Goal: Information Seeking & Learning: Learn about a topic

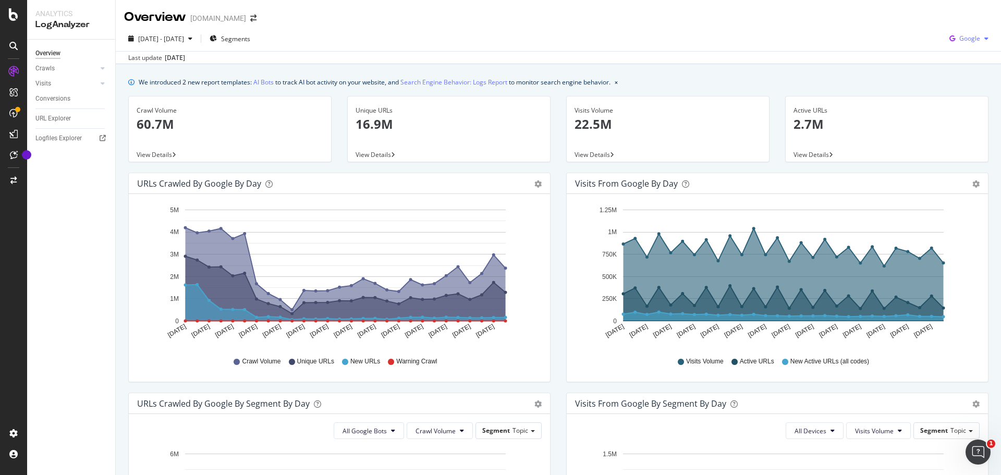
drag, startPoint x: 943, startPoint y: 45, endPoint x: 953, endPoint y: 43, distance: 10.8
click at [946, 45] on icon "button" at bounding box center [953, 38] width 14 height 15
click at [950, 99] on span "OpenAI" at bounding box center [969, 97] width 39 height 9
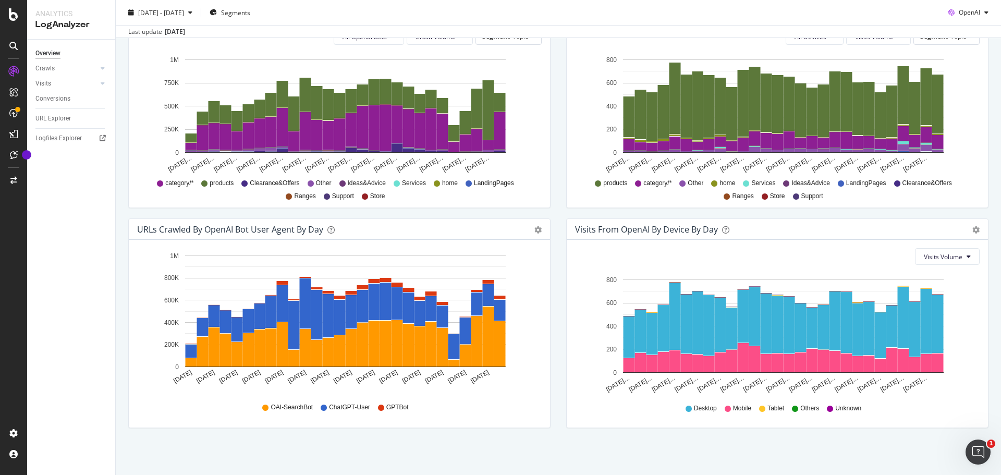
scroll to position [134, 0]
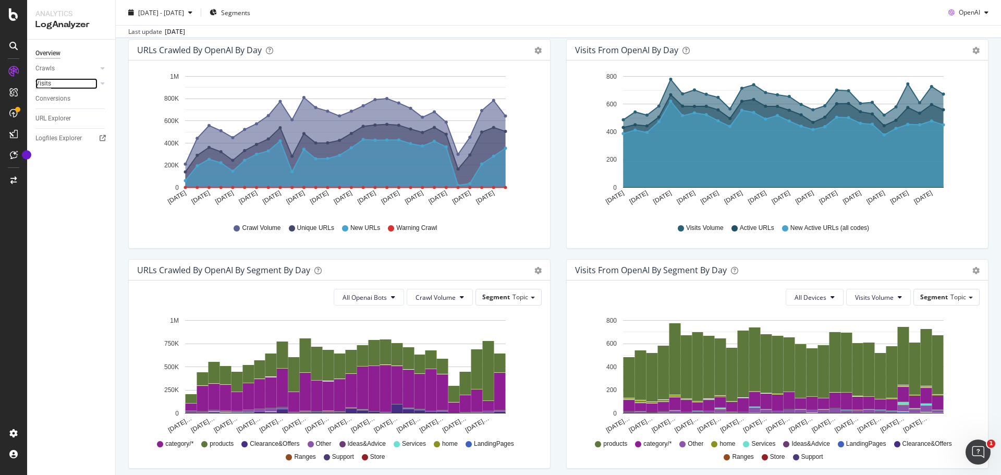
click at [46, 83] on div "Visits" at bounding box center [43, 83] width 16 height 11
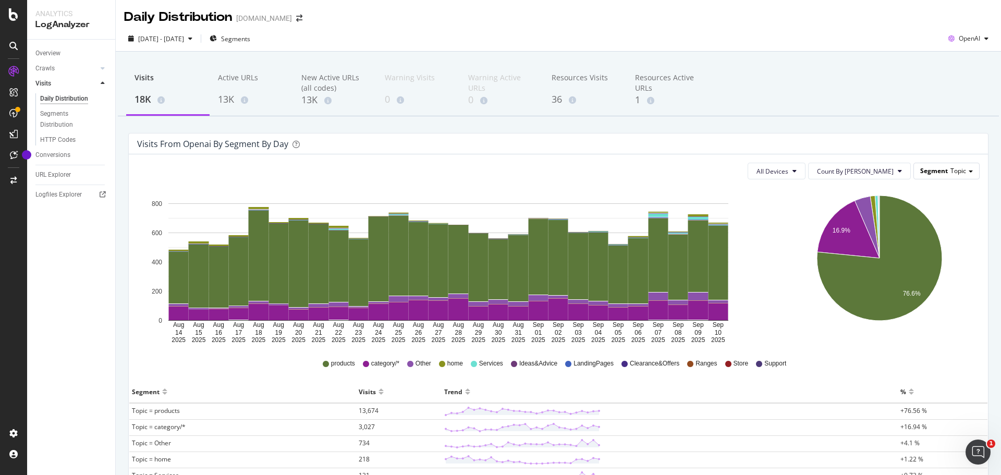
click at [951, 171] on span "Topic" at bounding box center [959, 170] width 16 height 9
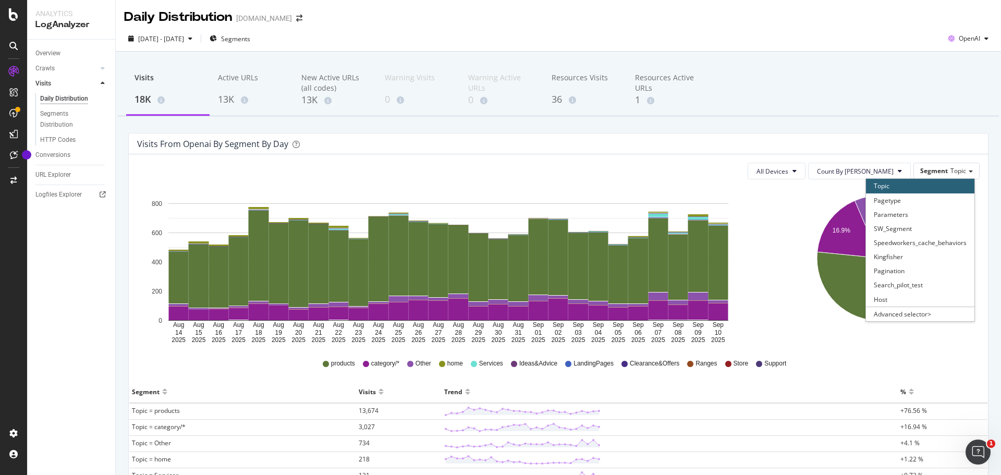
click at [872, 121] on div "Visits 18K Active URLs 13K New Active URLs (all codes) 13K Warning Visits 0 War…" at bounding box center [559, 358] width 886 height 613
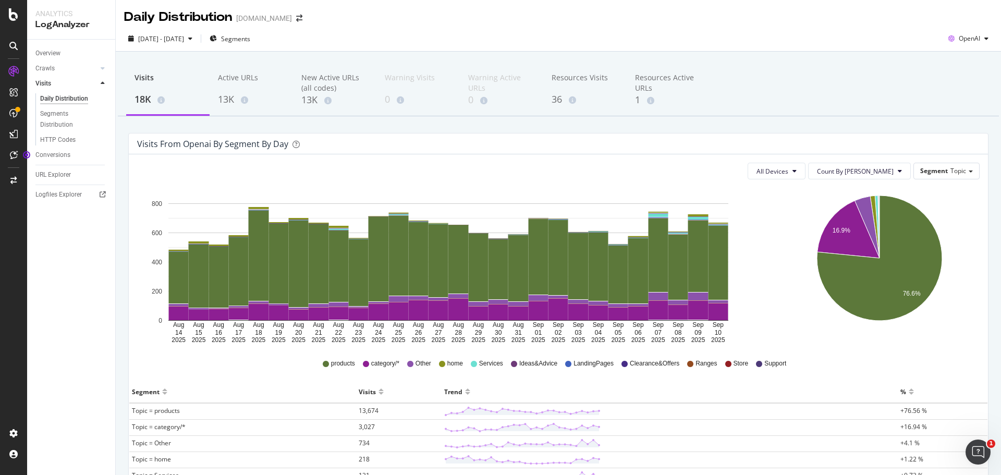
click at [70, 249] on div "Overview Crawls Daily Distribution Segments Distribution HTTP Codes Resources V…" at bounding box center [71, 258] width 88 height 436
click at [64, 69] on link "Crawls" at bounding box center [66, 68] width 62 height 11
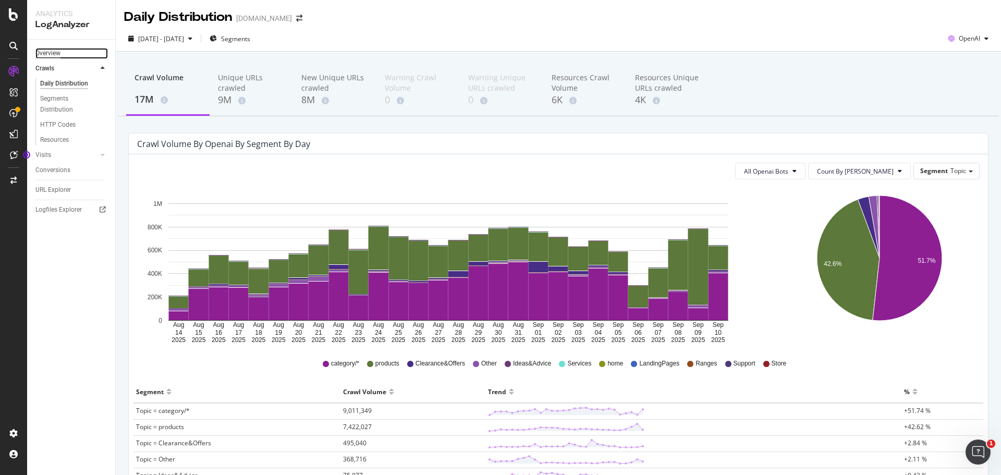
click at [44, 55] on div "Overview" at bounding box center [47, 53] width 25 height 11
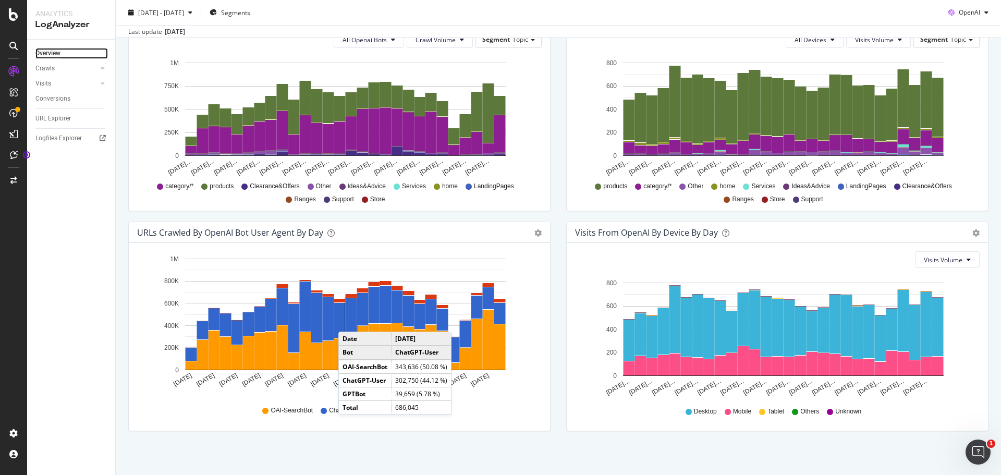
scroll to position [394, 0]
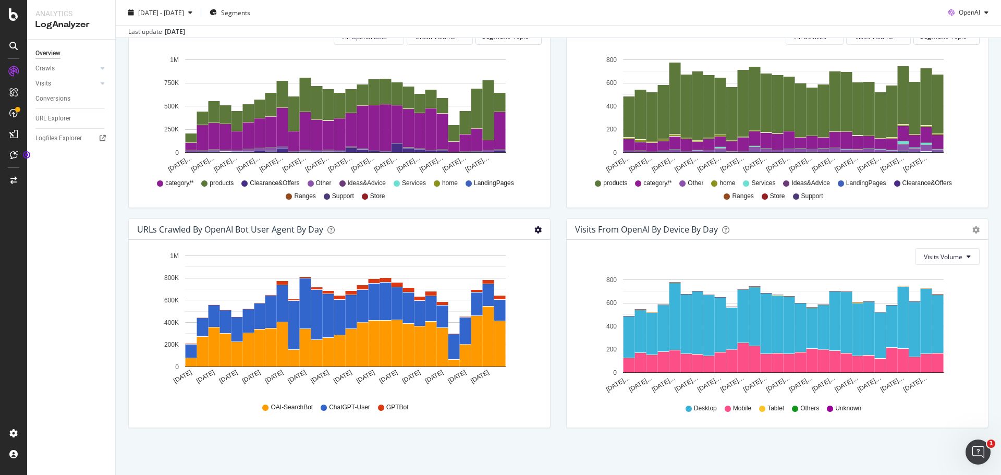
click at [535, 230] on icon "gear" at bounding box center [538, 229] width 7 height 7
click at [505, 228] on div "URLs Crawled by OpenAI bot User Agent By Day" at bounding box center [328, 229] width 382 height 10
click at [283, 229] on div "URLs Crawled by OpenAI bot User Agent By Day" at bounding box center [230, 229] width 186 height 10
click at [333, 227] on icon at bounding box center [331, 229] width 7 height 7
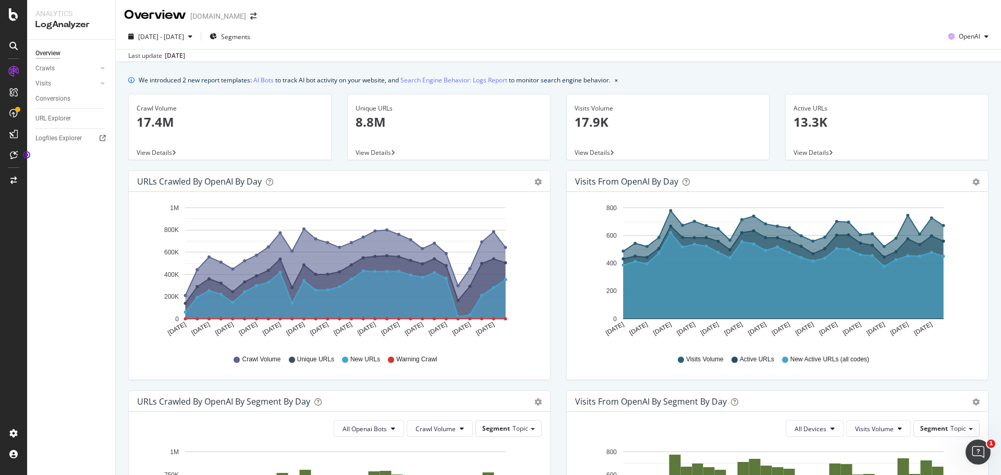
scroll to position [0, 0]
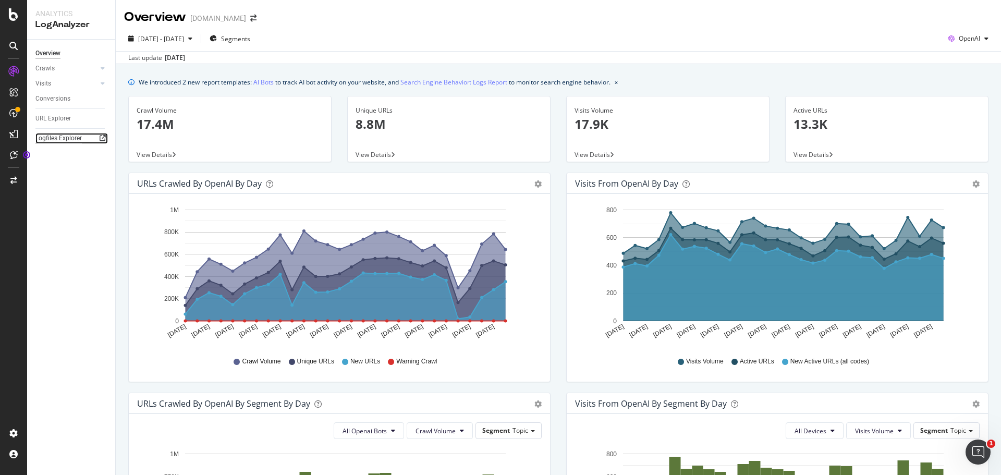
click at [53, 139] on div "Logfiles Explorer" at bounding box center [58, 138] width 46 height 11
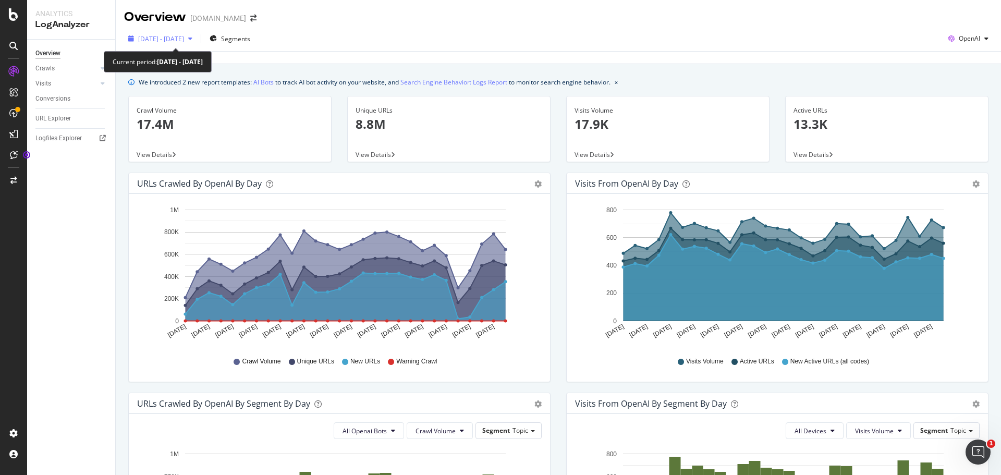
click at [178, 36] on span "2025 Aug. 14th - Sep. 10th" at bounding box center [161, 38] width 46 height 9
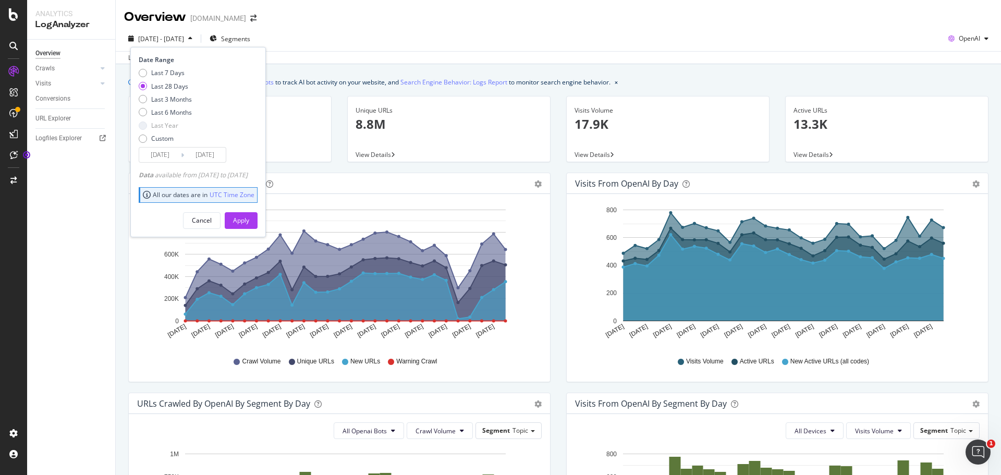
click at [160, 156] on input "2025/08/14" at bounding box center [160, 155] width 42 height 15
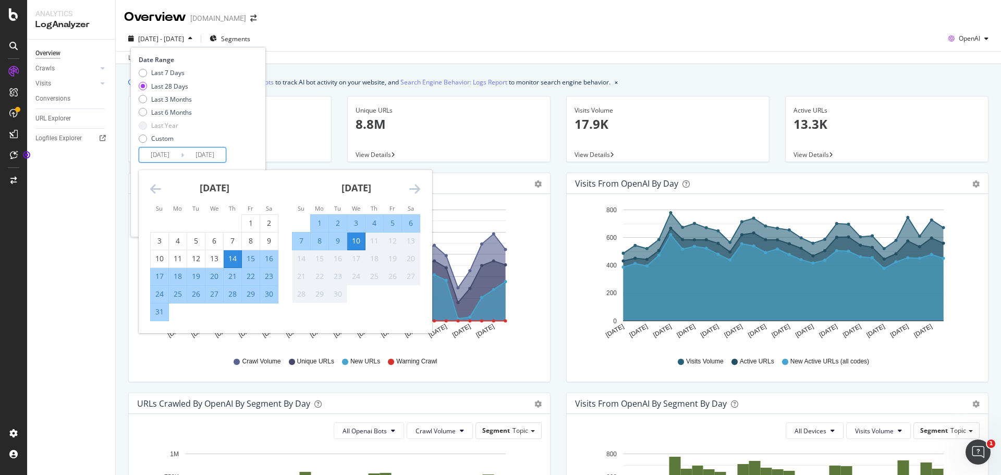
drag, startPoint x: 167, startPoint y: 188, endPoint x: 154, endPoint y: 191, distance: 13.3
click at [158, 190] on div "July 2025 1 2 3 4 5 6 7 8 9 10 11 12 13 14 15 16 17 18 19 20 21 22 23 24 25 26 …" at bounding box center [285, 251] width 293 height 163
click at [154, 188] on icon "Move backward to switch to the previous month." at bounding box center [155, 189] width 11 height 13
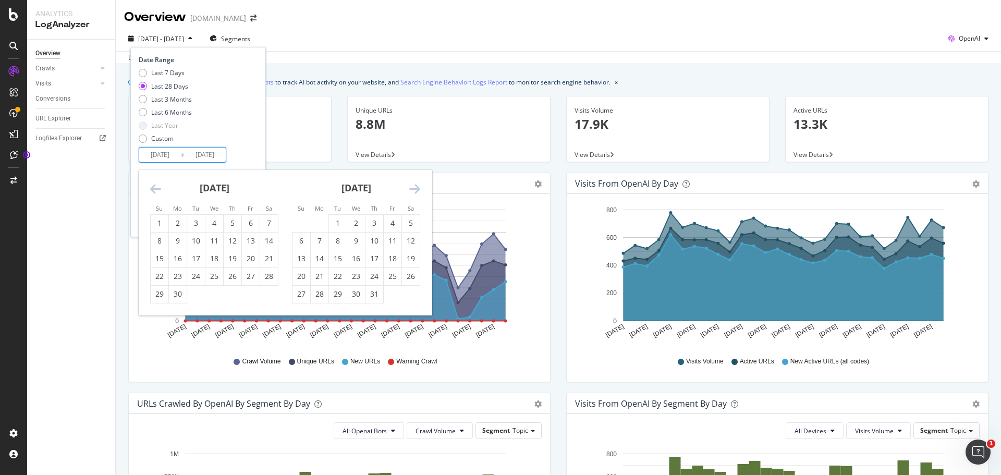
click at [154, 188] on icon "Move backward to switch to the previous month." at bounding box center [155, 189] width 11 height 13
click at [156, 190] on icon "Move backward to switch to the previous month." at bounding box center [155, 189] width 11 height 13
click at [269, 223] on div "1" at bounding box center [269, 223] width 18 height 10
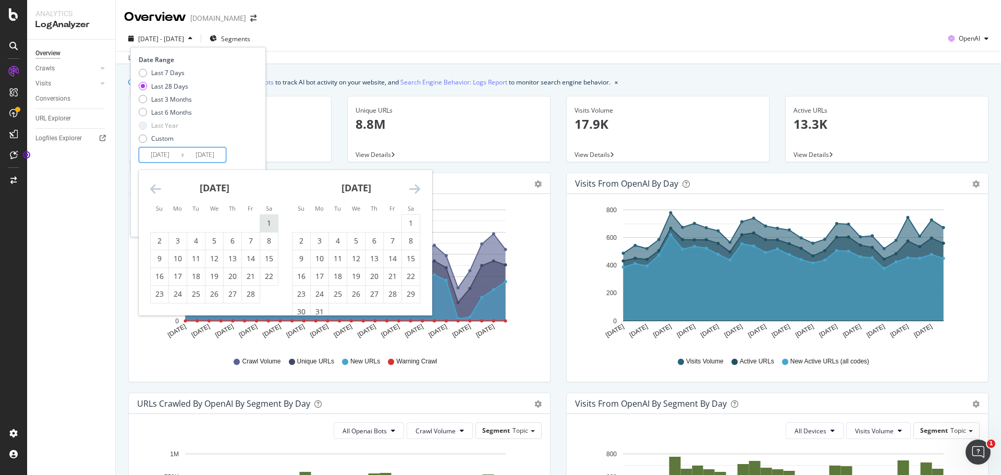
type input "2025/02/01"
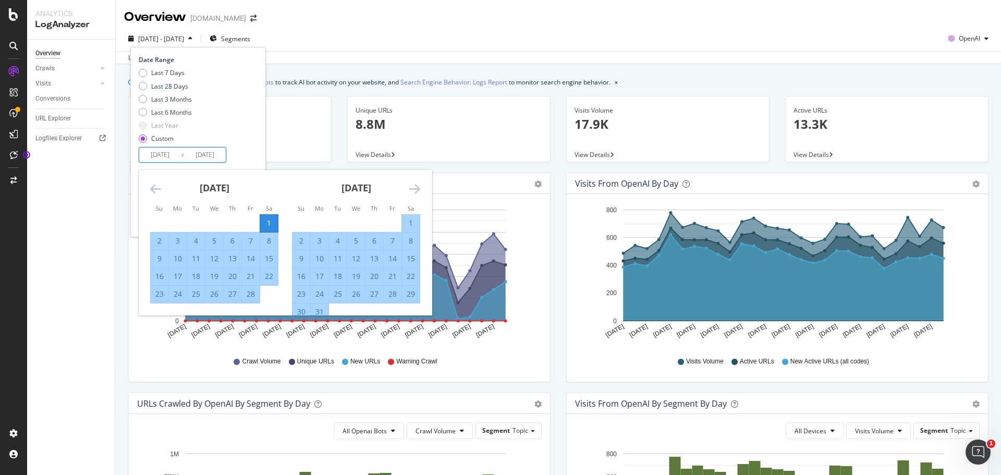
click at [409, 191] on icon "Move forward to switch to the next month." at bounding box center [414, 189] width 11 height 13
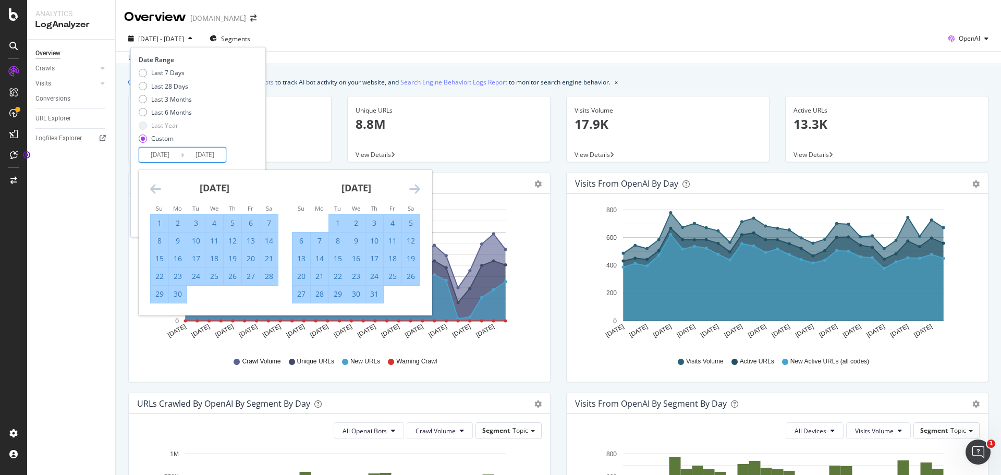
click at [409, 191] on icon "Move forward to switch to the next month." at bounding box center [414, 189] width 11 height 13
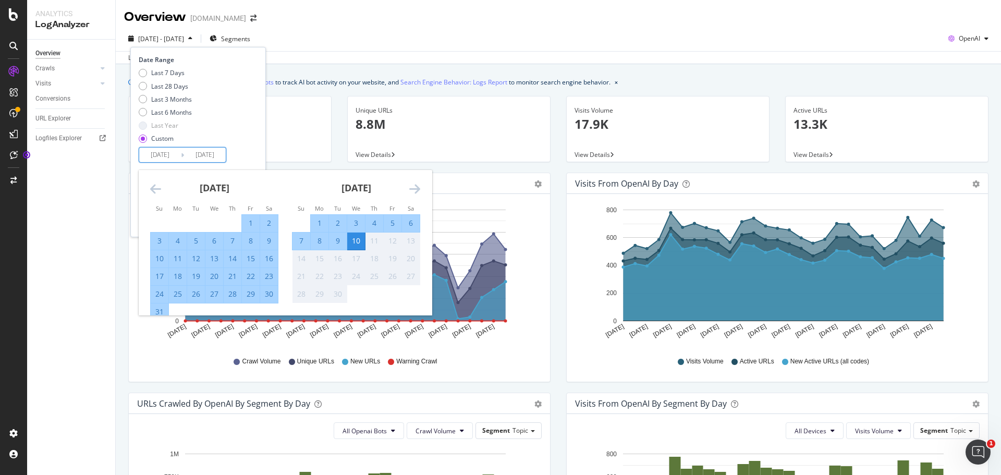
click at [409, 191] on icon "Move forward to switch to the next month." at bounding box center [414, 189] width 11 height 13
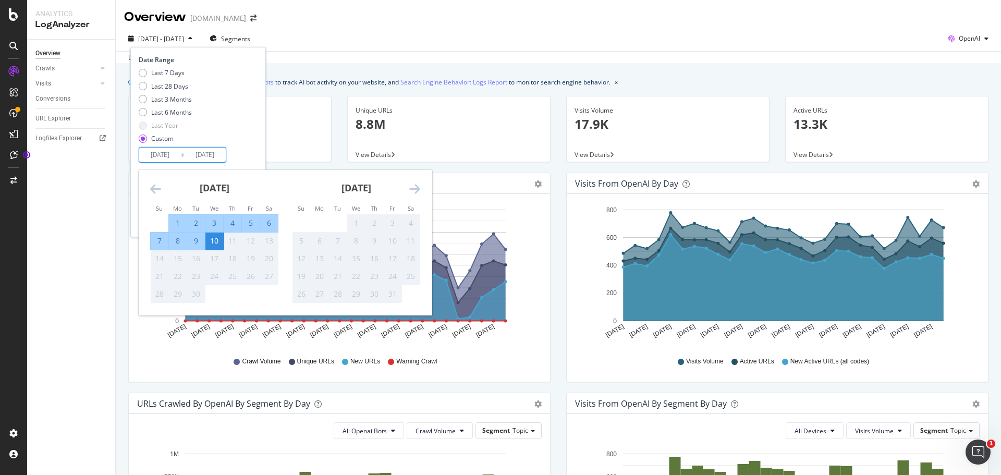
click at [219, 244] on div "10" at bounding box center [215, 241] width 18 height 10
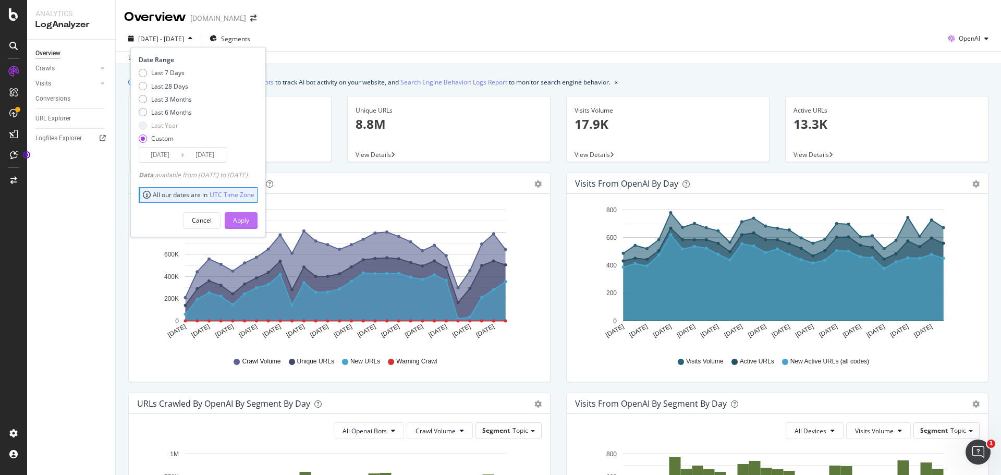
click at [249, 226] on div "Apply" at bounding box center [241, 221] width 16 height 16
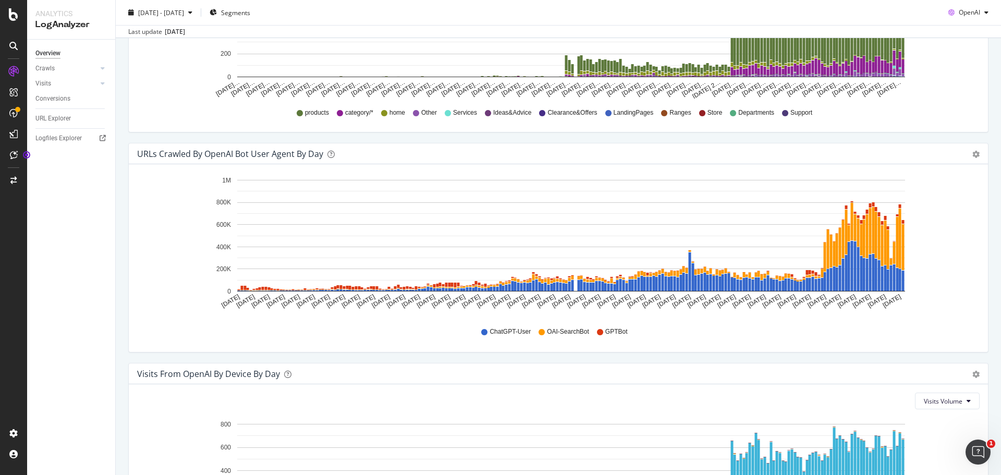
scroll to position [887, 0]
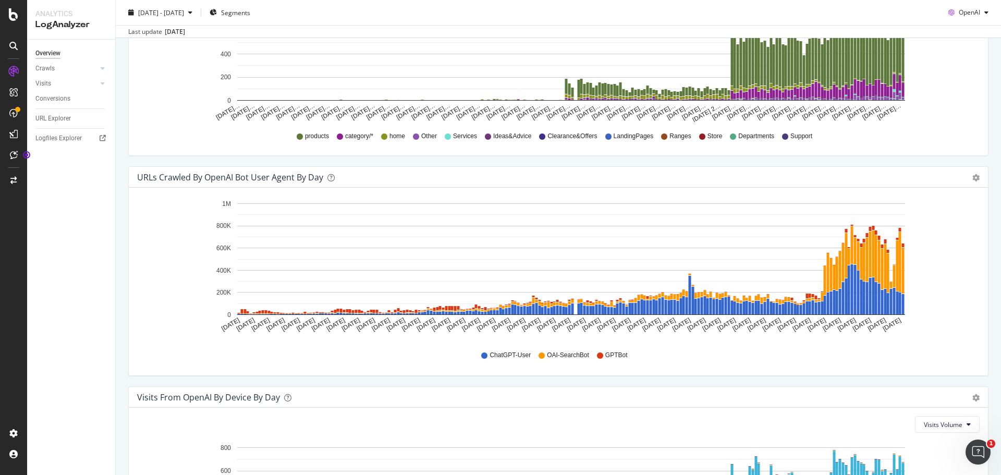
click at [565, 355] on span "OAI-SearchBot" at bounding box center [568, 355] width 42 height 9
click at [973, 182] on icon "gear" at bounding box center [976, 177] width 7 height 7
click at [966, 292] on icon "Feb 01 2025 Feb 06 2025 Feb 11 2025 Feb 16 2025 Feb 21 2025 Feb 26 2025 Mar 03 …" at bounding box center [554, 268] width 835 height 145
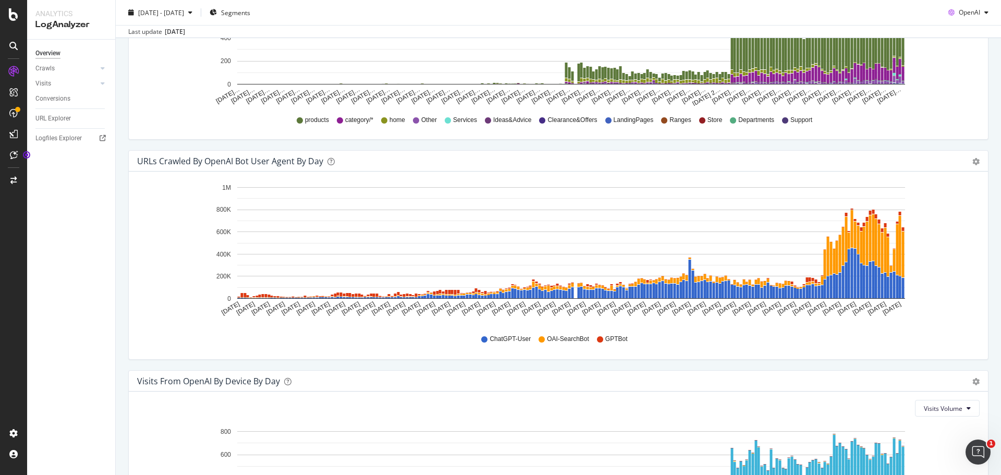
scroll to position [898, 0]
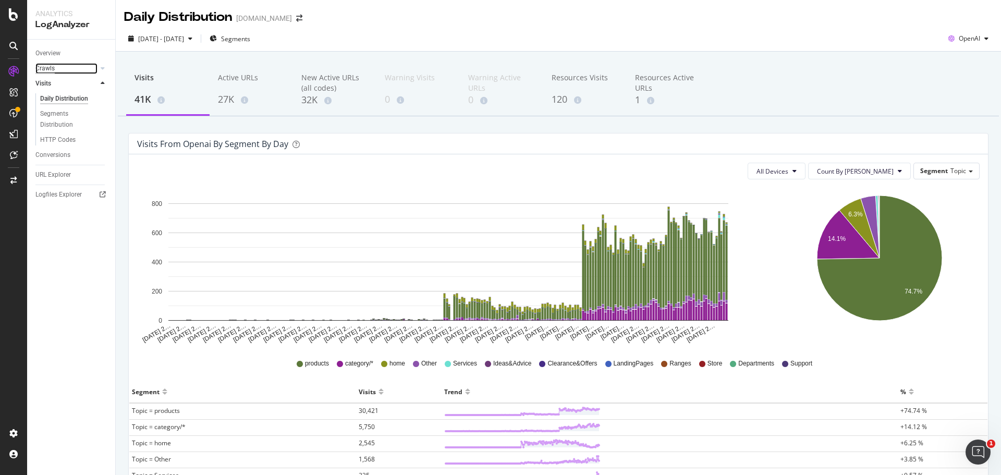
click at [47, 68] on div "Crawls" at bounding box center [44, 68] width 19 height 11
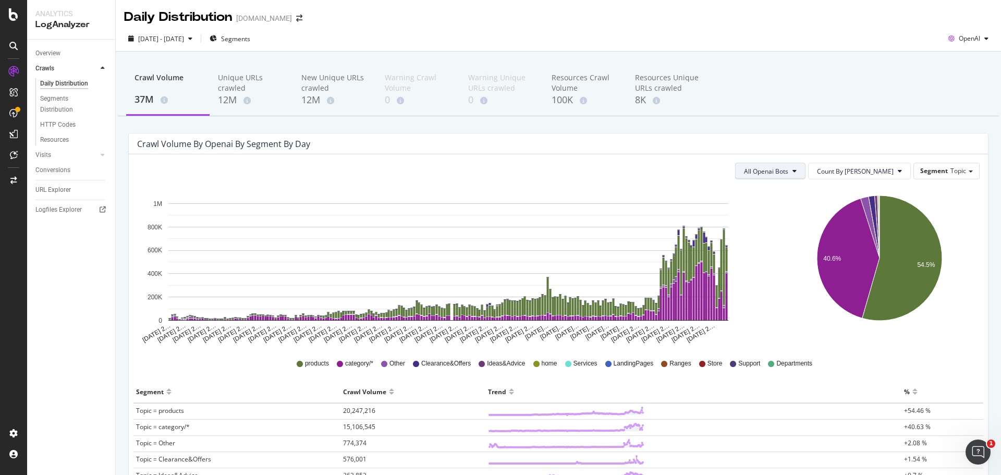
click at [806, 164] on button "All Openai Bots" at bounding box center [770, 171] width 70 height 17
click at [803, 248] on span "ChatGPT-User" at bounding box center [797, 249] width 45 height 9
click at [789, 175] on span "All Openai Bots" at bounding box center [766, 171] width 44 height 9
click at [800, 249] on span "ChatGPT-User" at bounding box center [797, 249] width 45 height 9
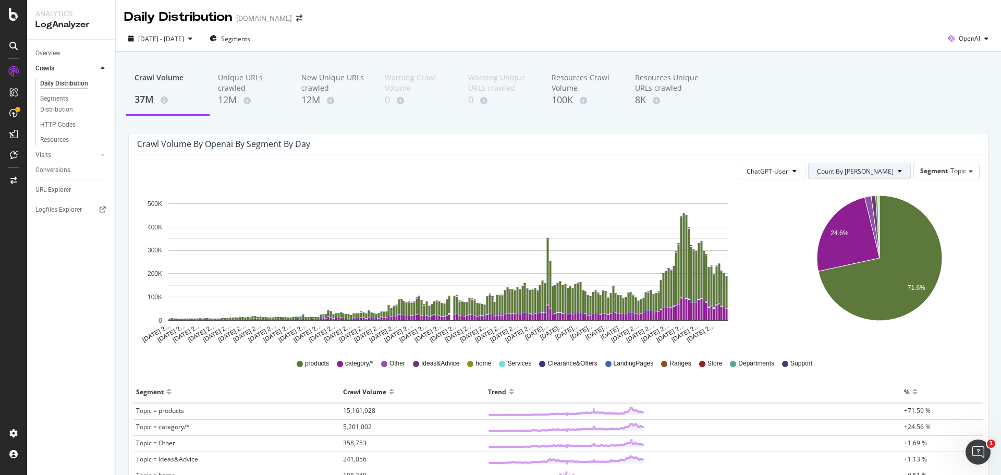
click at [868, 177] on button "Count By [PERSON_NAME]" at bounding box center [859, 171] width 103 height 17
click at [864, 128] on div "Crawl Volume 37M Unique URLs crawled 12M New Unique URLs crawled 12M Warning Cr…" at bounding box center [559, 367] width 886 height 630
click at [670, 166] on div "ChatGPT-User Count By Day Segment Topic" at bounding box center [558, 171] width 843 height 17
drag, startPoint x: 41, startPoint y: 158, endPoint x: 43, endPoint y: 167, distance: 9.6
click at [41, 158] on div "Visits" at bounding box center [43, 155] width 16 height 11
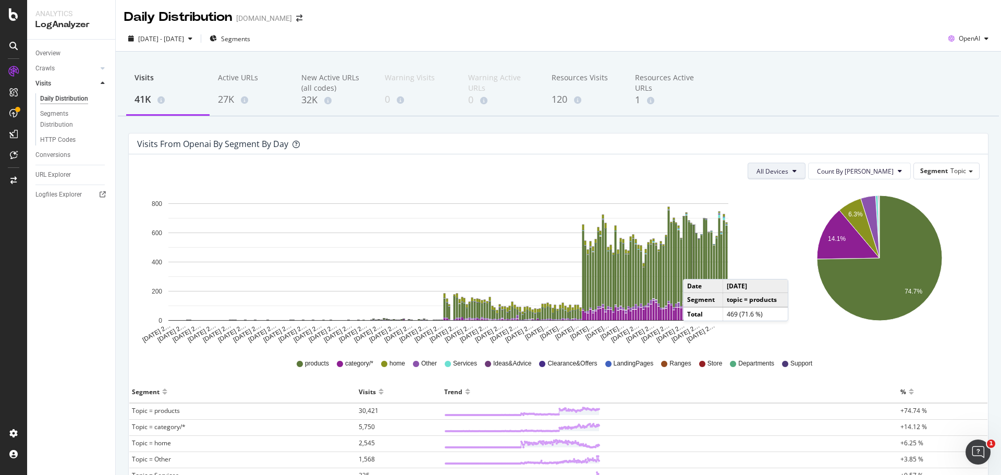
click at [806, 164] on button "All Devices" at bounding box center [777, 171] width 58 height 17
click at [849, 176] on button "Count By [PERSON_NAME]" at bounding box center [859, 171] width 103 height 17
click at [867, 134] on div "Visits from openai by Segment by Day" at bounding box center [559, 144] width 860 height 21
